Goal: Information Seeking & Learning: Learn about a topic

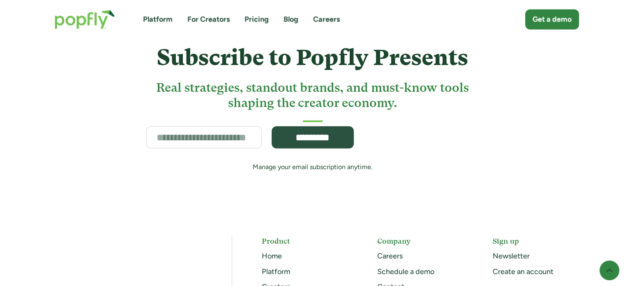
scroll to position [2095, 0]
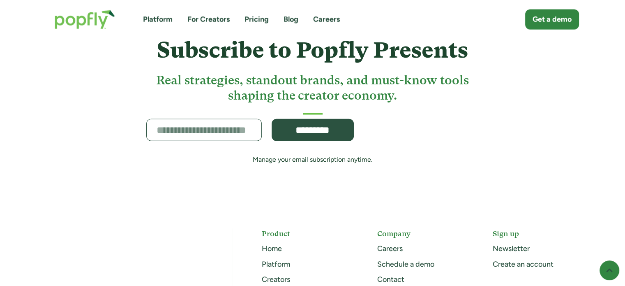
drag, startPoint x: 183, startPoint y: 123, endPoint x: 202, endPoint y: 126, distance: 19.6
click at [183, 123] on input "Subscribe Form" at bounding box center [203, 130] width 115 height 22
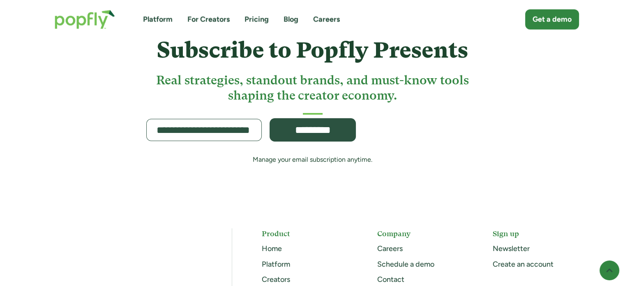
type input "**********"
click at [300, 127] on input "*********" at bounding box center [313, 129] width 86 height 23
type input "**********"
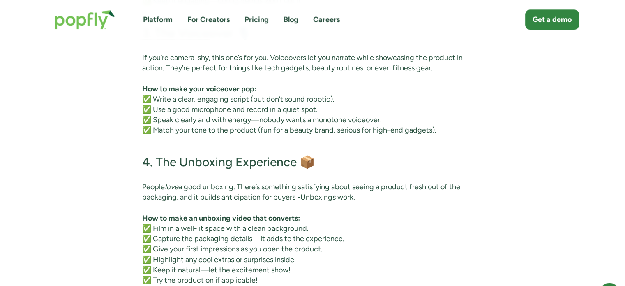
scroll to position [933, 0]
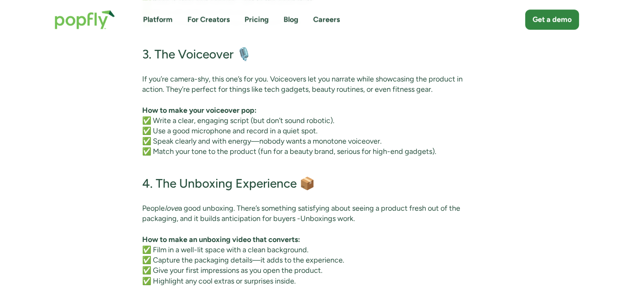
click at [255, 21] on link "Pricing" at bounding box center [256, 19] width 24 height 10
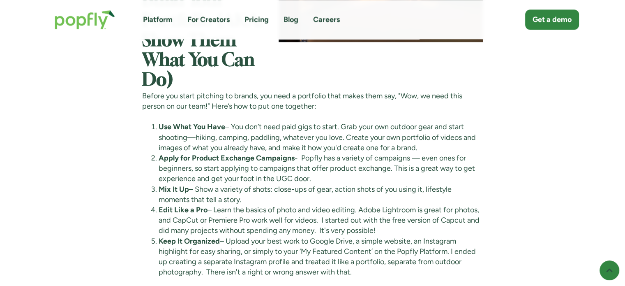
scroll to position [1150, 0]
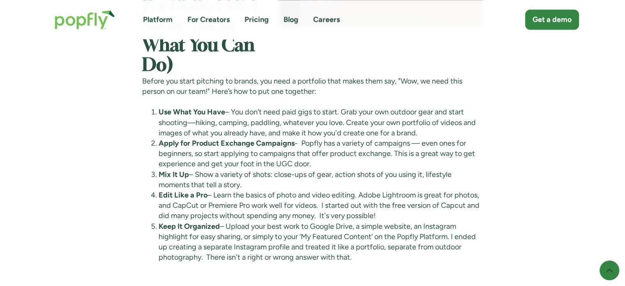
drag, startPoint x: 202, startPoint y: 124, endPoint x: 417, endPoint y: 138, distance: 215.7
click at [475, 128] on li "Use What You Have – You don’t need paid gigs to start. Grab your own outdoor ge…" at bounding box center [321, 122] width 324 height 31
click at [189, 131] on li "Use What You Have – You don’t need paid gigs to start. Grab your own outdoor ge…" at bounding box center [321, 122] width 324 height 31
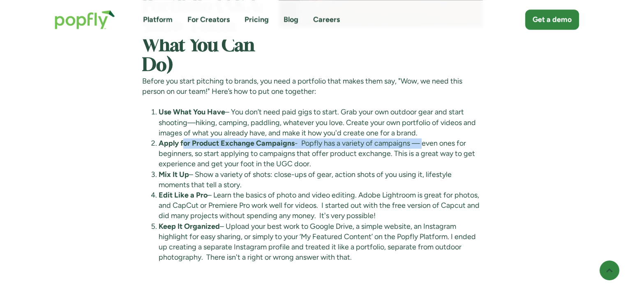
drag, startPoint x: 182, startPoint y: 141, endPoint x: 423, endPoint y: 145, distance: 240.4
click at [423, 145] on li "Apply for Product Exchange Campaigns - Popfly has a variety of campaigns — even…" at bounding box center [321, 153] width 324 height 31
click at [289, 154] on li "Apply for Product Exchange Campaigns - Popfly has a variety of campaigns — even…" at bounding box center [321, 153] width 324 height 31
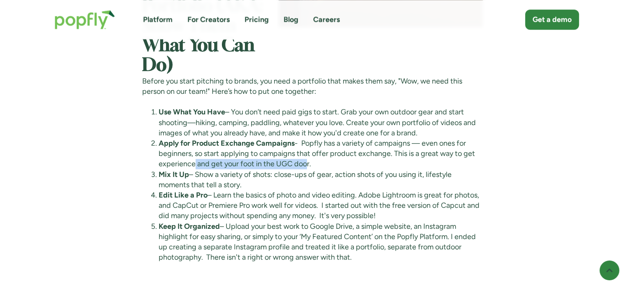
drag, startPoint x: 190, startPoint y: 161, endPoint x: 304, endPoint y: 161, distance: 114.2
click at [304, 161] on li "Apply for Product Exchange Campaigns - Popfly has a variety of campaigns — even…" at bounding box center [321, 153] width 324 height 31
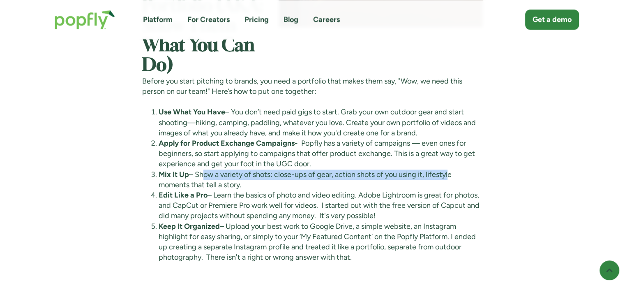
drag, startPoint x: 202, startPoint y: 171, endPoint x: 452, endPoint y: 171, distance: 250.2
click at [452, 171] on li "Mix It Up – Show a variety of shots: close-ups of gear, action shots of you usi…" at bounding box center [321, 179] width 324 height 21
click at [316, 172] on li "Mix It Up – Show a variety of shots: close-ups of gear, action shots of you usi…" at bounding box center [321, 179] width 324 height 21
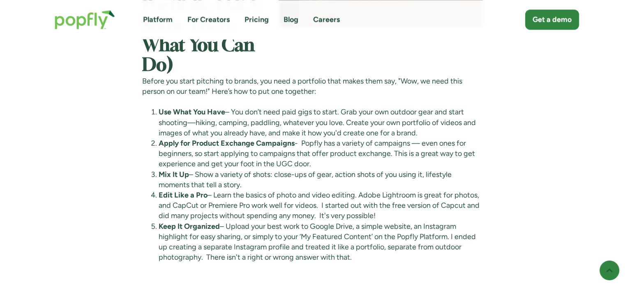
drag, startPoint x: 178, startPoint y: 183, endPoint x: 251, endPoint y: 184, distance: 73.1
click at [250, 182] on li "Mix It Up – Show a variety of shots: close-ups of gear, action shots of you usi…" at bounding box center [321, 179] width 324 height 21
click at [265, 188] on li "Mix It Up – Show a variety of shots: close-ups of gear, action shots of you usi…" at bounding box center [321, 179] width 324 height 21
click at [278, 191] on li "Edit Like a Pro – Learn the basics of photo and video editing. Adobe Lightroom …" at bounding box center [321, 205] width 324 height 31
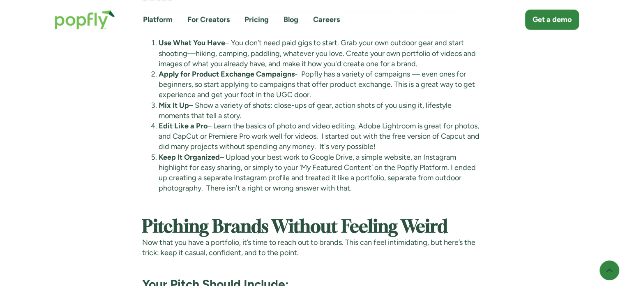
scroll to position [1233, 0]
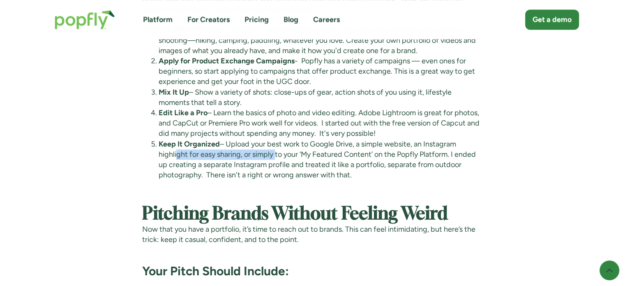
drag, startPoint x: 175, startPoint y: 154, endPoint x: 274, endPoint y: 154, distance: 99.8
click at [274, 154] on li "Keep It Organized – Upload your best work to Google Drive, a simple website, an…" at bounding box center [321, 159] width 324 height 41
click at [321, 156] on li "Keep It Organized – Upload your best work to Google Drive, a simple website, an…" at bounding box center [321, 159] width 324 height 41
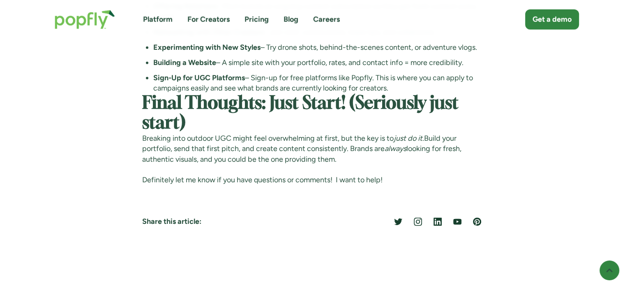
scroll to position [2342, 0]
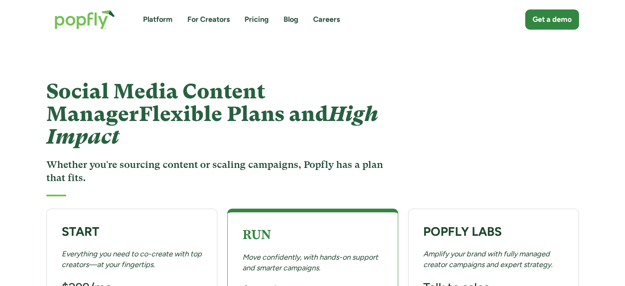
click at [205, 21] on link "For Creators" at bounding box center [208, 19] width 42 height 10
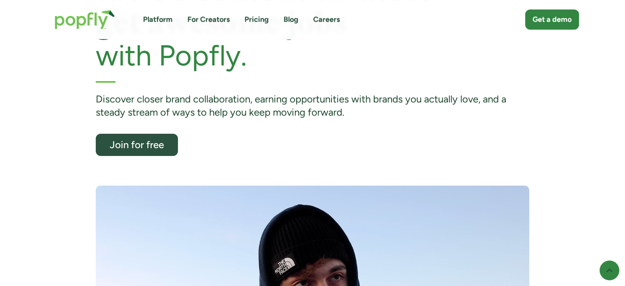
scroll to position [205, 0]
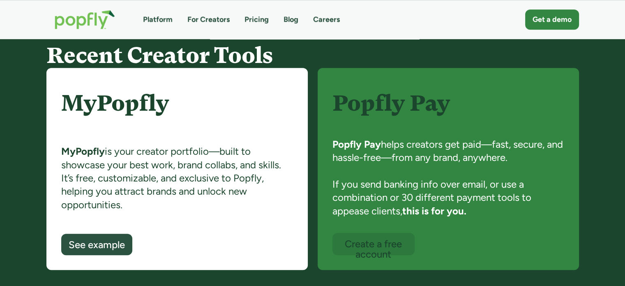
scroll to position [534, 0]
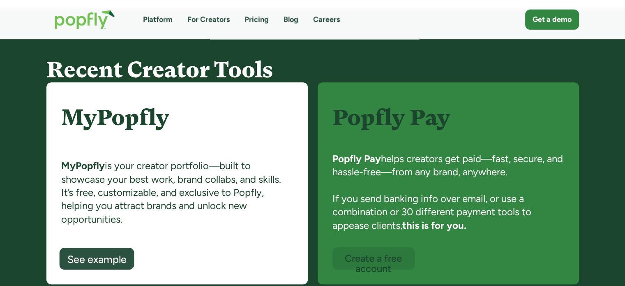
click at [91, 263] on div "See example" at bounding box center [96, 259] width 59 height 11
